Goal: Information Seeking & Learning: Find specific fact

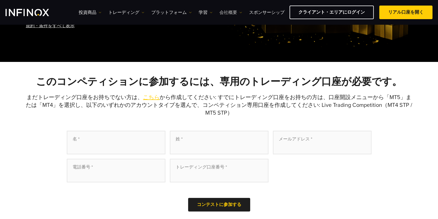
drag, startPoint x: 0, startPoint y: 0, endPoint x: 230, endPoint y: 12, distance: 230.2
click at [230, 12] on link "会社概要" at bounding box center [231, 12] width 23 height 7
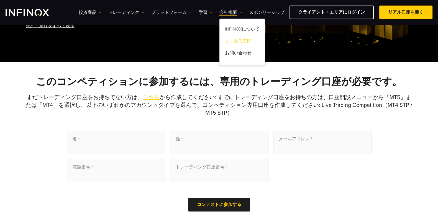
click at [234, 42] on link "よくある質問" at bounding box center [243, 42] width 46 height 12
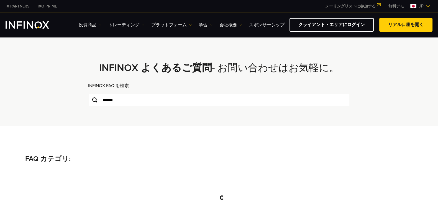
type input "*******"
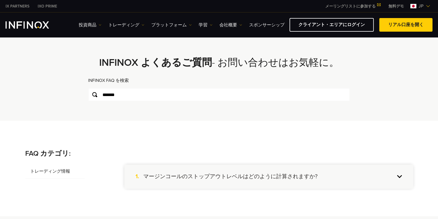
click at [180, 176] on h4 "マージンコールのストップアウトレベルはどのように計算されますか?" at bounding box center [230, 176] width 174 height 7
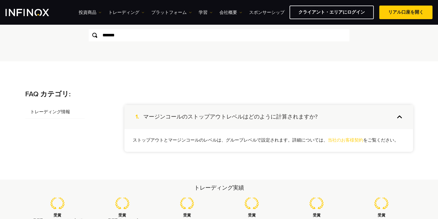
scroll to position [57, 0]
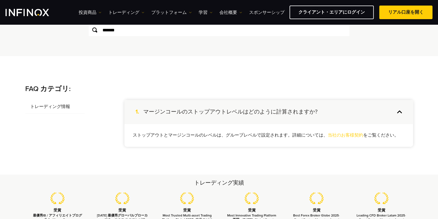
click at [349, 133] on link "当社のお客様契約" at bounding box center [345, 135] width 35 height 6
